Goal: Transaction & Acquisition: Download file/media

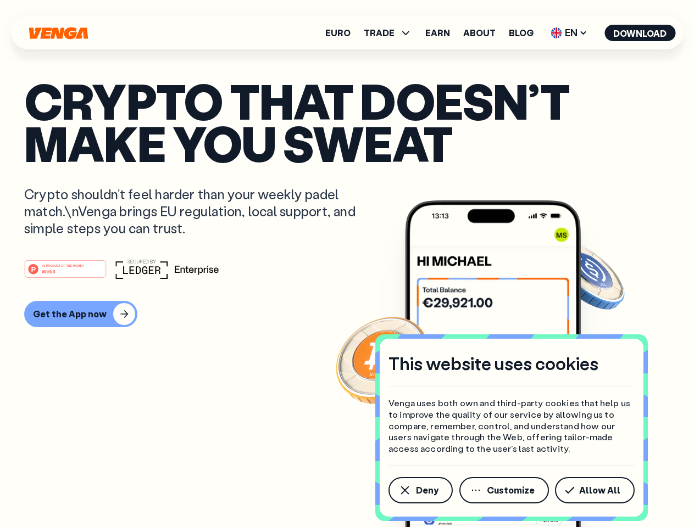
click at [347, 264] on div "#1 PRODUCT OF THE MONTH Web3" at bounding box center [347, 269] width 646 height 20
click at [420, 491] on span "Deny" at bounding box center [427, 490] width 23 height 9
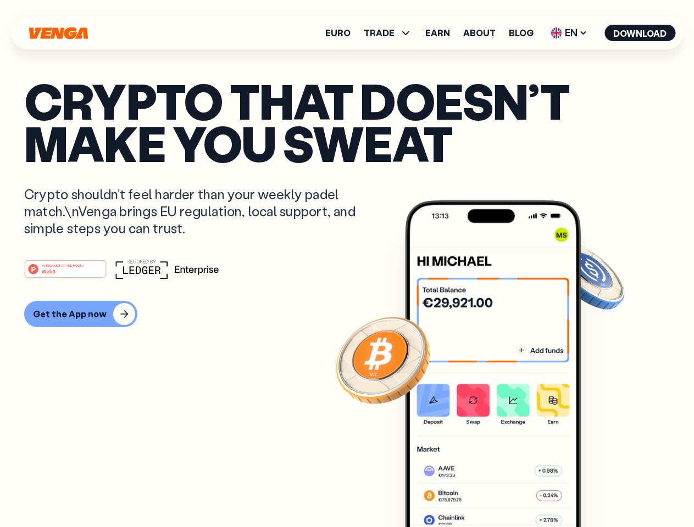
click at [505, 491] on img at bounding box center [493, 385] width 176 height 368
click at [597, 491] on article "Crypto that doesn’t make you sweat Crypto shouldn’t feel harder than your weekl…" at bounding box center [347, 286] width 646 height 412
click at [391, 33] on span "TRADE" at bounding box center [379, 33] width 31 height 9
click at [569, 33] on span "EN" at bounding box center [569, 33] width 44 height 18
click at [640, 33] on button "Download" at bounding box center [639, 33] width 71 height 16
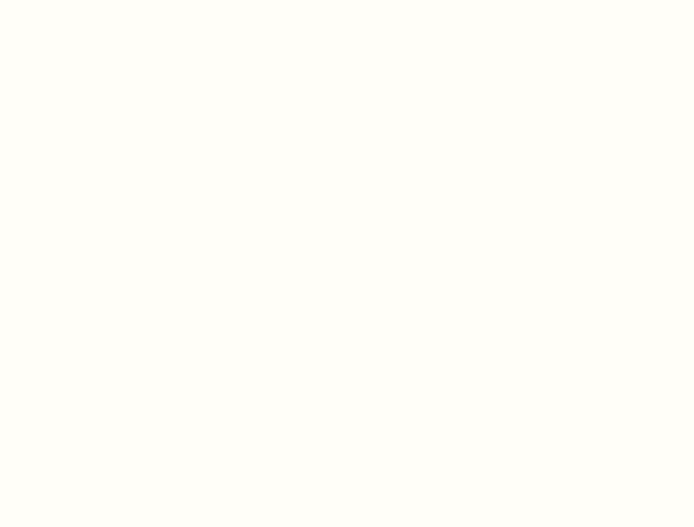
click at [347, 0] on html "This website uses cookies Venga uses both own and third-party cookies that help…" at bounding box center [347, 0] width 694 height 0
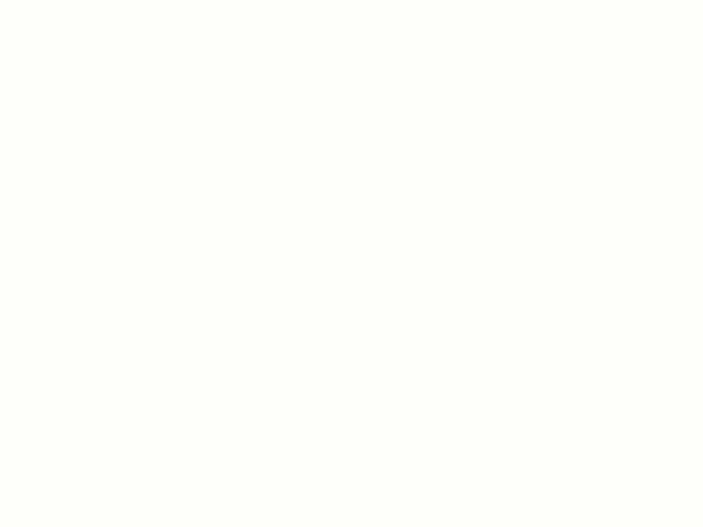
click at [79, 0] on html "This website uses cookies Venga uses both own and third-party cookies that help…" at bounding box center [351, 0] width 703 height 0
click at [67, 0] on html "This website uses cookies Venga uses both own and third-party cookies that help…" at bounding box center [351, 0] width 703 height 0
